Goal: Transaction & Acquisition: Download file/media

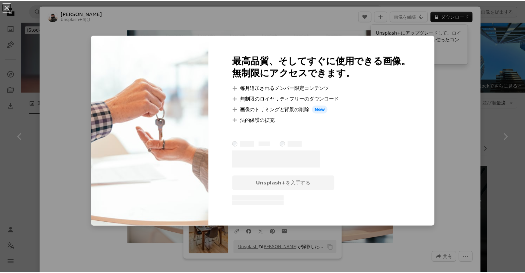
scroll to position [1626, 0]
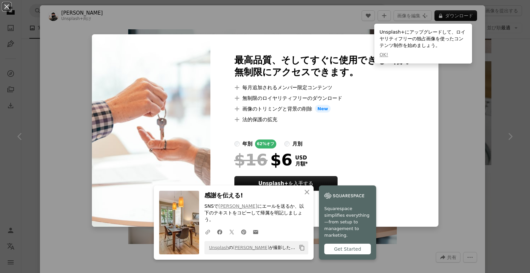
click at [75, 94] on div "An X shape 最高品質、そしてすぐに使用できる画像。 無制限にアクセスできます。 A plus sign 毎月追加されるメンバー限定コンテンツ A p…" at bounding box center [265, 136] width 530 height 273
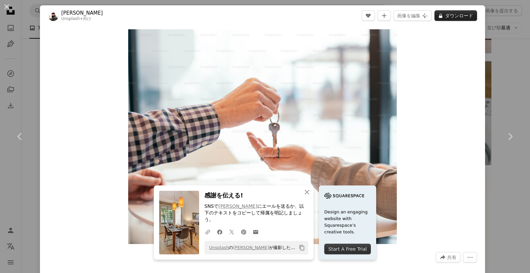
click at [451, 15] on button "A lock ダウンロード" at bounding box center [456, 15] width 43 height 11
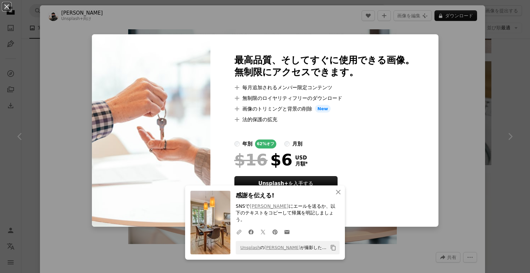
click at [433, 95] on div "An X shape 最高品質、そしてすぐに使用できる画像。 無制限にアクセスできます。 A plus sign 毎月追加されるメンバー限定コンテンツ A p…" at bounding box center [265, 136] width 530 height 273
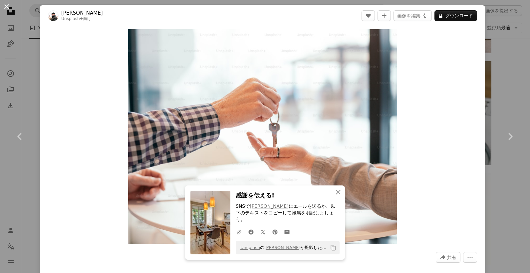
click at [5, 7] on button "An X shape" at bounding box center [7, 7] width 8 height 8
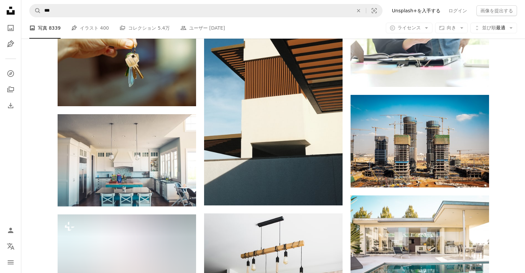
scroll to position [3624, 0]
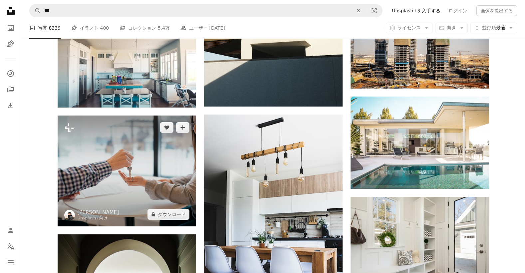
click at [135, 159] on img at bounding box center [127, 171] width 139 height 111
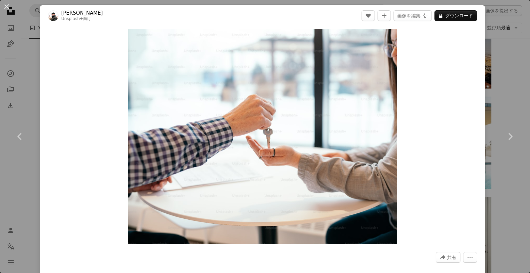
click at [499, 80] on div "An X shape Chevron left Chevron right [PERSON_NAME] Unsplash+ 向け A heart A plus…" at bounding box center [265, 136] width 530 height 273
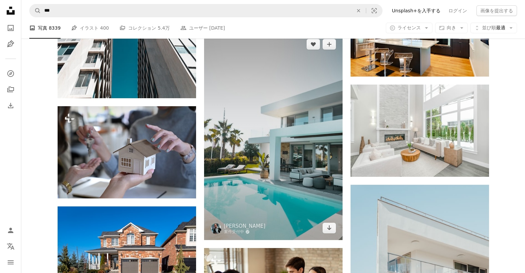
scroll to position [6255, 0]
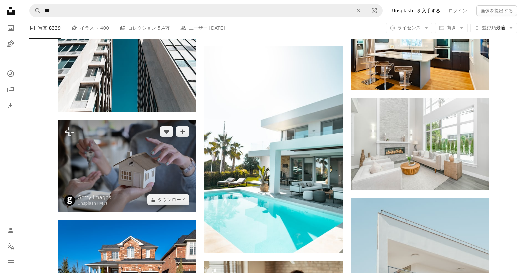
click at [156, 156] on img at bounding box center [127, 166] width 139 height 92
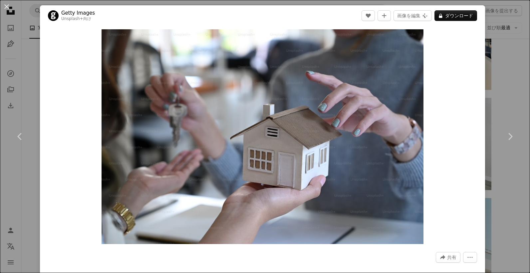
click at [510, 98] on div "An X shape Chevron left Chevron right Getty Images Unsplash+ 向け A heart A plus …" at bounding box center [265, 136] width 530 height 273
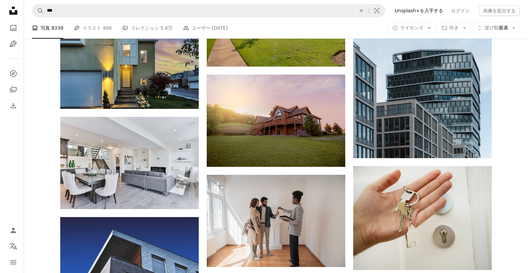
scroll to position [763, 0]
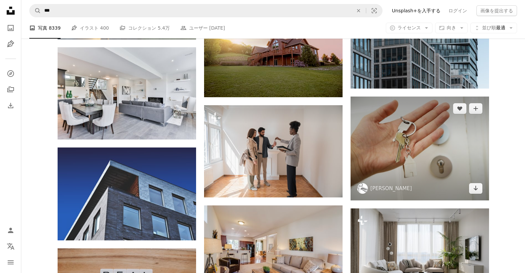
click at [436, 134] on img at bounding box center [420, 149] width 139 height 104
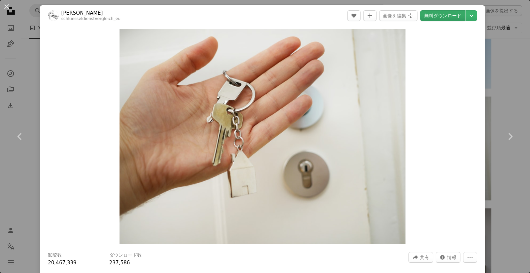
click at [437, 17] on link "無料ダウンロード" at bounding box center [442, 15] width 45 height 11
